Goal: Use online tool/utility: Utilize a website feature to perform a specific function

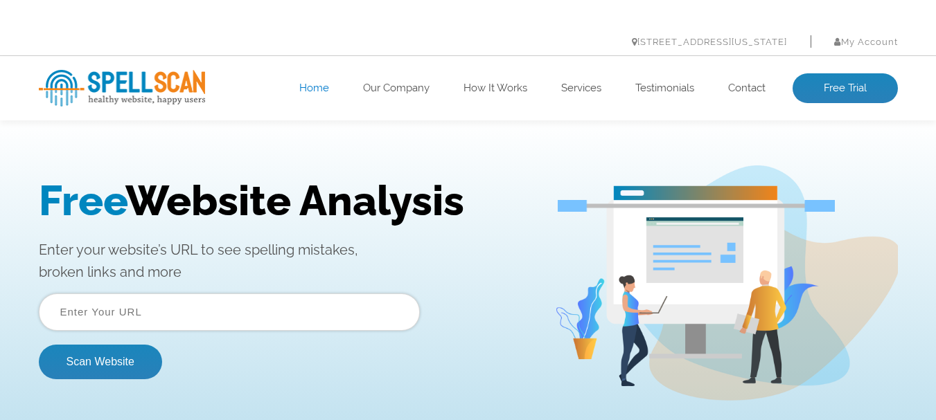
click at [301, 308] on input "text" at bounding box center [229, 312] width 381 height 37
paste input "http://digitalgathri.com/"
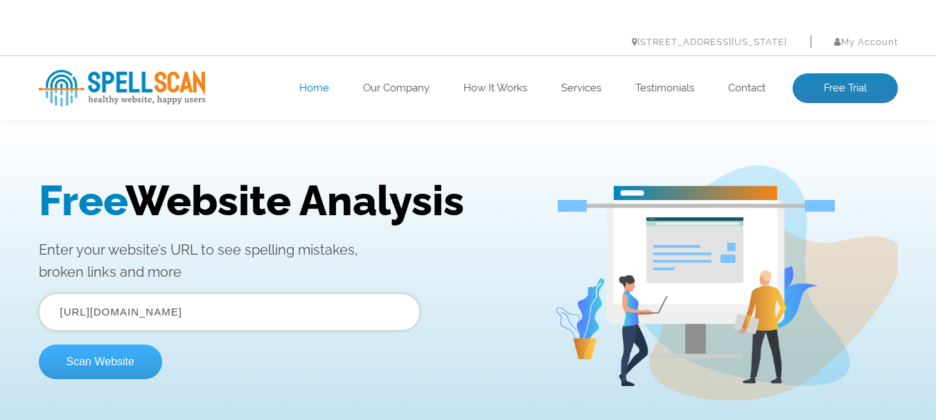
type input "http://digitalgathri.com/"
click at [105, 362] on button "Scan Website" at bounding box center [100, 362] width 123 height 35
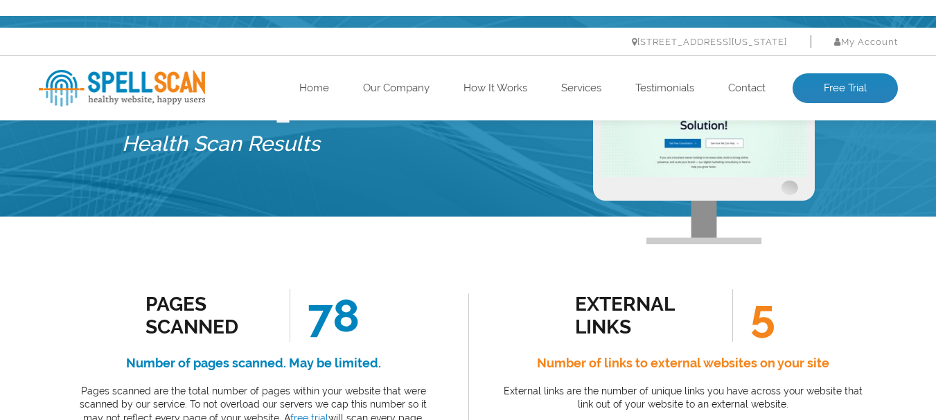
scroll to position [208, 0]
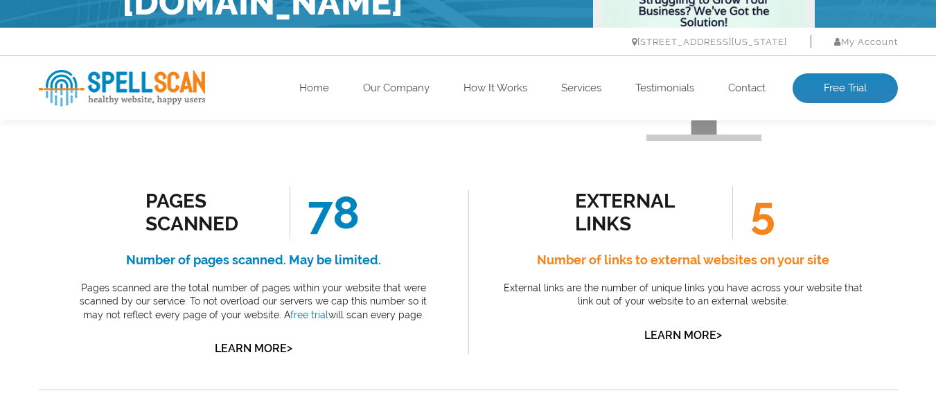
click at [151, 190] on div "Pages Scanned" at bounding box center [207, 213] width 125 height 46
drag, startPoint x: 151, startPoint y: 190, endPoint x: 256, endPoint y: 215, distance: 108.2
click at [256, 215] on div "Pages Scanned" at bounding box center [207, 213] width 125 height 46
drag, startPoint x: 320, startPoint y: 219, endPoint x: 383, endPoint y: 216, distance: 63.1
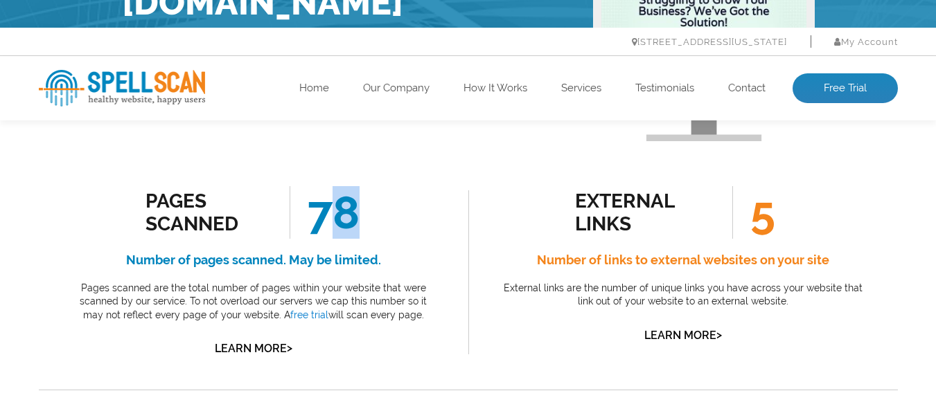
click at [383, 216] on div "Pages Scanned 78 Number of pages scanned. May be limited. Pages scanned are the…" at bounding box center [253, 272] width 367 height 172
drag, startPoint x: 383, startPoint y: 216, endPoint x: 296, endPoint y: 220, distance: 87.4
click at [296, 220] on div "Pages Scanned 78 Number of pages scanned. May be limited. Pages scanned are the…" at bounding box center [253, 272] width 367 height 172
click at [296, 220] on span "78" at bounding box center [325, 212] width 70 height 53
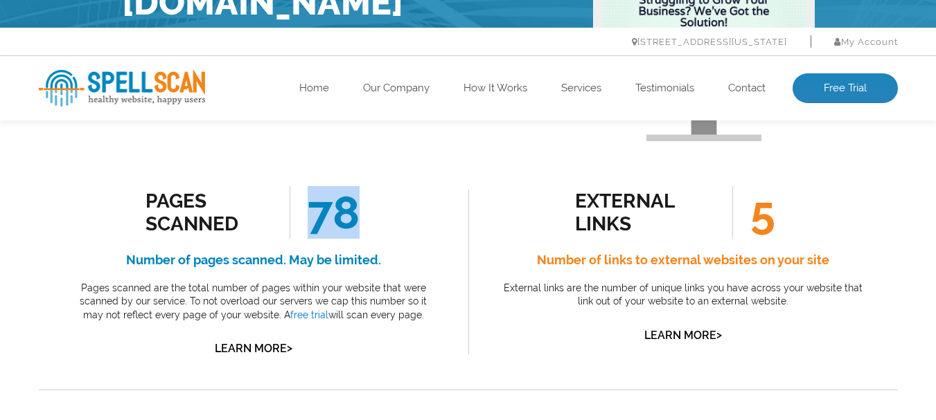
drag, startPoint x: 296, startPoint y: 220, endPoint x: 407, endPoint y: 215, distance: 111.0
click at [403, 215] on div "Pages Scanned 78 Number of pages scanned. May be limited. Pages scanned are the…" at bounding box center [253, 272] width 367 height 172
click at [407, 215] on div "Pages Scanned 78 Number of pages scanned. May be limited. Pages scanned are the…" at bounding box center [253, 272] width 367 height 172
drag, startPoint x: 407, startPoint y: 215, endPoint x: 306, endPoint y: 217, distance: 100.5
click at [306, 217] on div "Pages Scanned 78 Number of pages scanned. May be limited. Pages scanned are the…" at bounding box center [253, 272] width 367 height 172
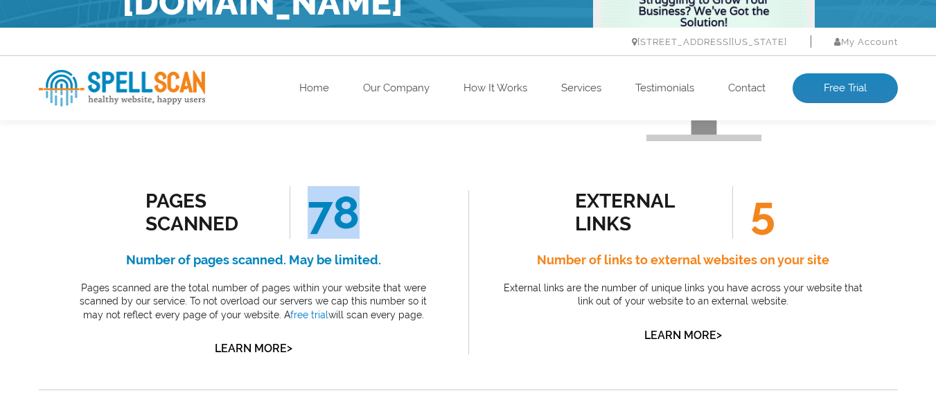
click at [306, 217] on span "78" at bounding box center [325, 212] width 70 height 53
drag, startPoint x: 306, startPoint y: 217, endPoint x: 389, endPoint y: 218, distance: 83.1
click at [389, 218] on div "Pages Scanned 78 Number of pages scanned. May be limited. Pages scanned are the…" at bounding box center [253, 272] width 367 height 172
click at [571, 256] on h4 "Number of links to external websites on your site" at bounding box center [682, 260] width 367 height 22
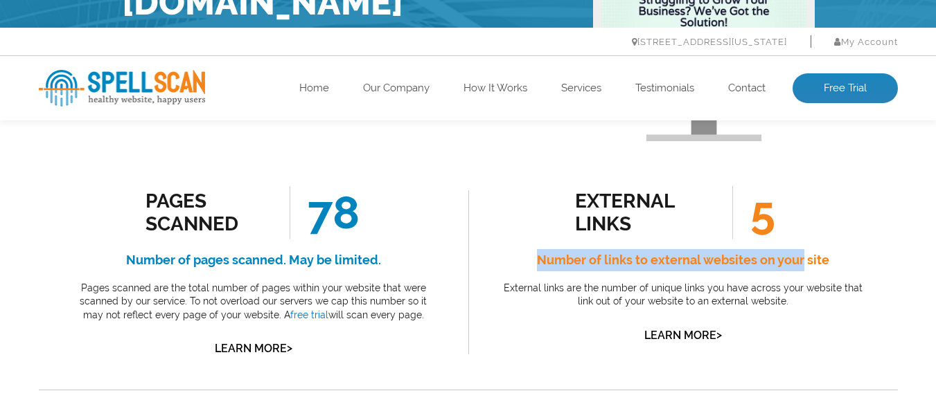
drag, startPoint x: 571, startPoint y: 256, endPoint x: 783, endPoint y: 254, distance: 212.6
click at [783, 254] on h4 "Number of links to external websites on your site" at bounding box center [682, 260] width 367 height 22
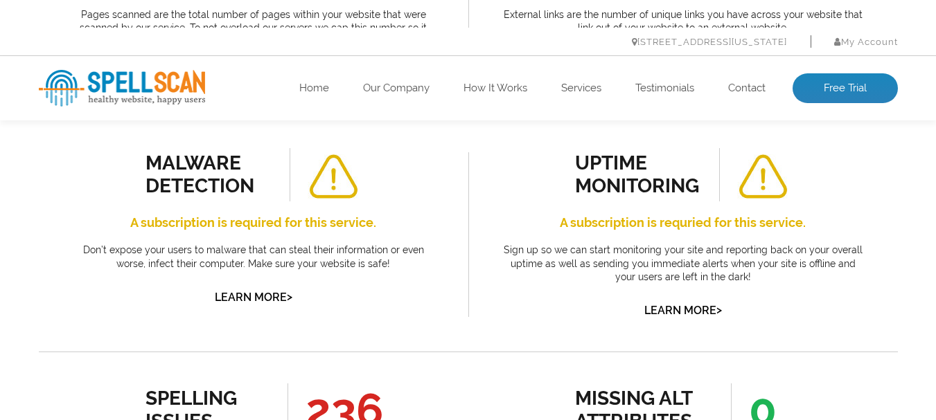
scroll to position [346, 0]
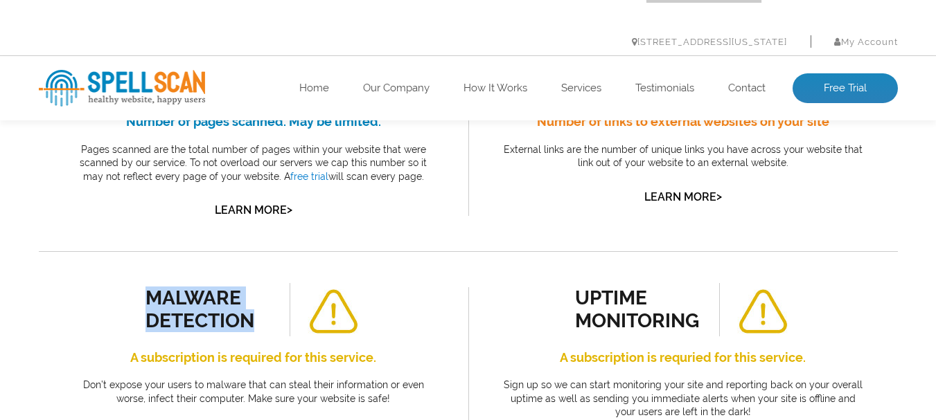
drag, startPoint x: 179, startPoint y: 301, endPoint x: 279, endPoint y: 314, distance: 101.2
click at [279, 314] on div "malware detection A subscription is required for this service. Don’t expose you…" at bounding box center [253, 362] width 367 height 159
click at [279, 314] on li at bounding box center [315, 309] width 91 height 53
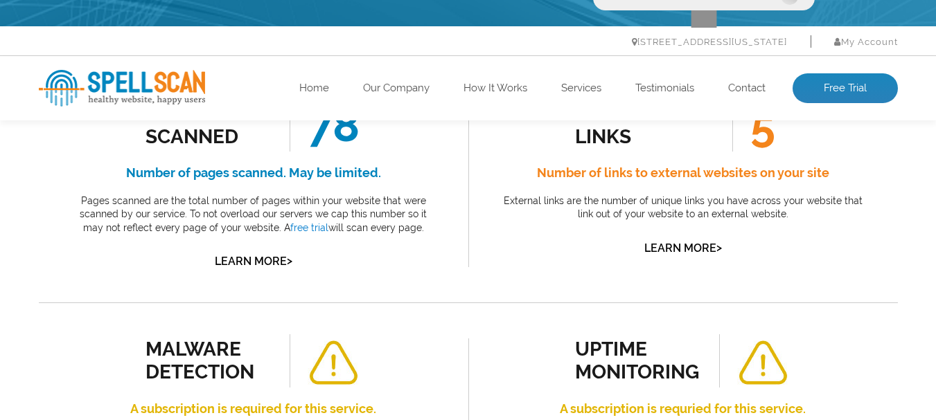
scroll to position [0, 0]
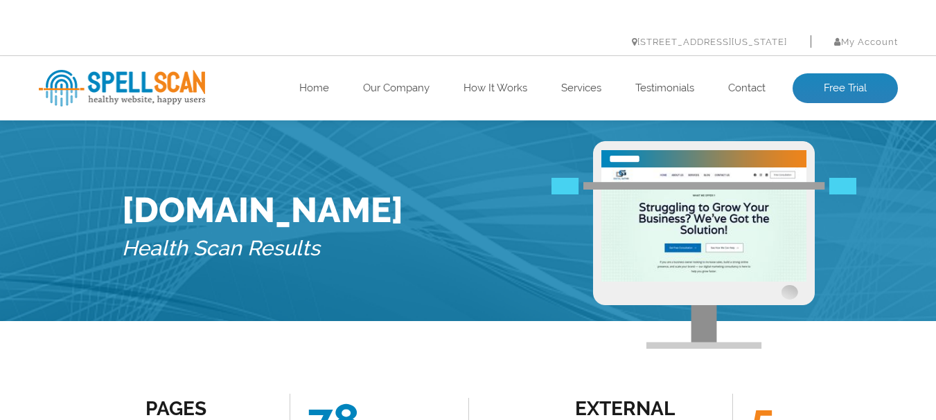
drag, startPoint x: 543, startPoint y: 215, endPoint x: 328, endPoint y: 195, distance: 215.7
click at [537, 215] on div "[DOMAIN_NAME] Health Scan Results" at bounding box center [468, 231] width 713 height 180
